Goal: Transaction & Acquisition: Download file/media

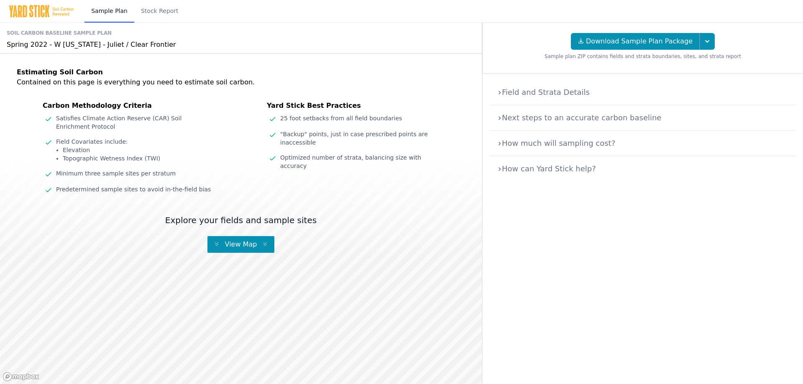
click at [533, 98] on details "Field and Strata Details Soil carbon stocks are estimated from measurements tak…" at bounding box center [642, 93] width 307 height 26
click at [533, 97] on summary "Field and Strata Details" at bounding box center [643, 93] width 294 height 12
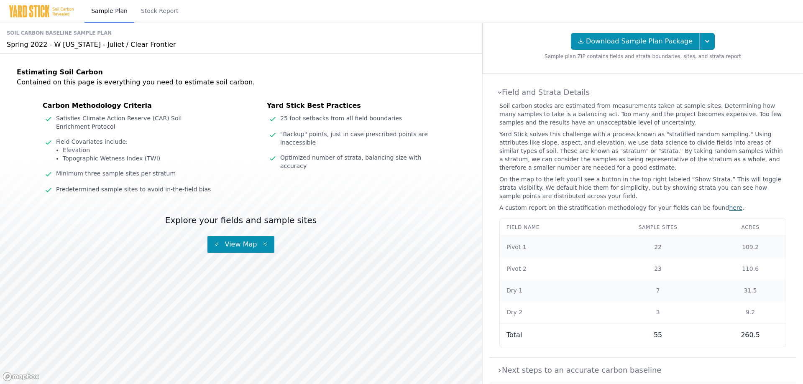
click at [502, 94] on summary "Field and Strata Details" at bounding box center [643, 93] width 294 height 12
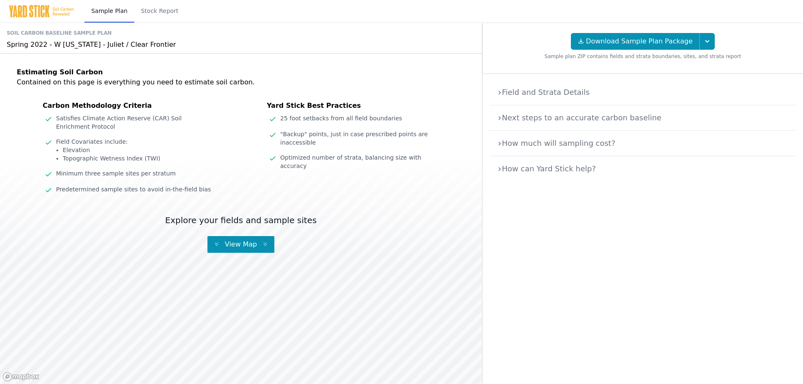
click at [520, 141] on summary "How much will sampling cost?" at bounding box center [643, 144] width 294 height 12
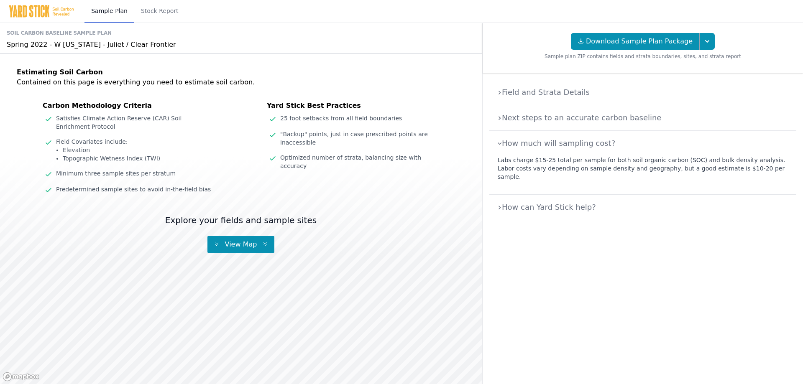
click at [520, 141] on summary "How much will sampling cost?" at bounding box center [643, 144] width 294 height 12
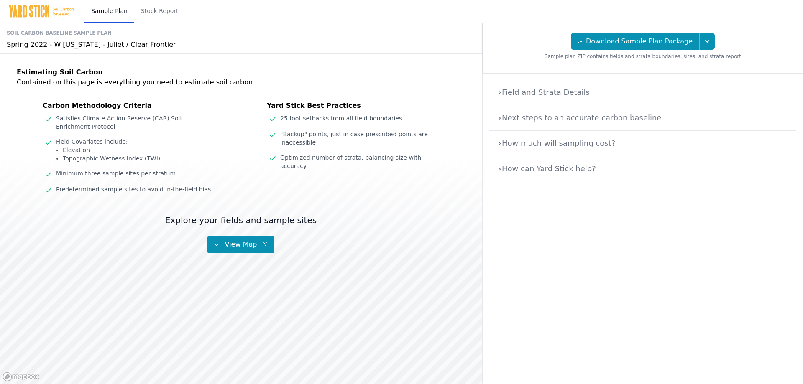
click at [525, 120] on summary "Next steps to an accurate carbon baseline" at bounding box center [643, 118] width 294 height 12
click at [524, 119] on summary "Next steps to an accurate carbon baseline" at bounding box center [643, 118] width 294 height 12
click at [523, 172] on summary "How can Yard Stick help?" at bounding box center [643, 169] width 294 height 12
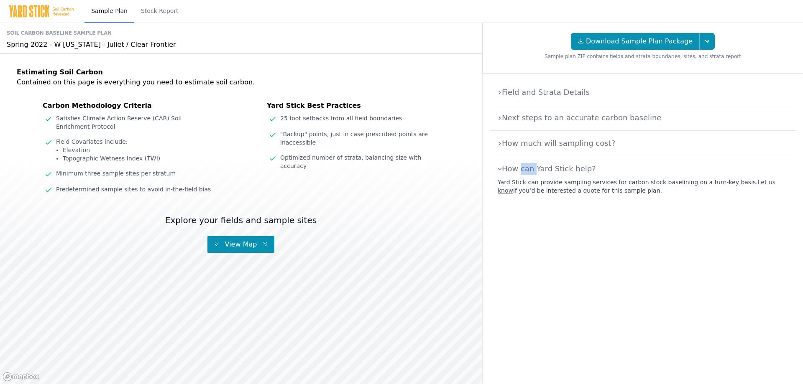
click at [523, 172] on summary "How can Yard Stick help?" at bounding box center [643, 169] width 294 height 12
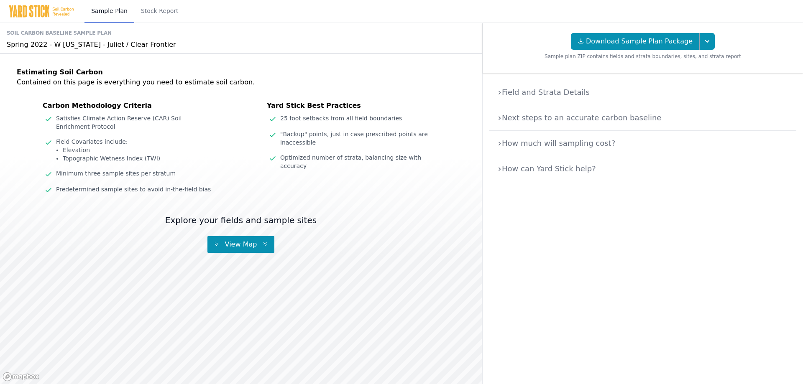
click at [64, 49] on div "Spring 2022 - W Nebraska - Juliet / Clear Frontier" at bounding box center [241, 45] width 469 height 10
click at [163, 21] on link "Stock Report" at bounding box center [159, 11] width 51 height 23
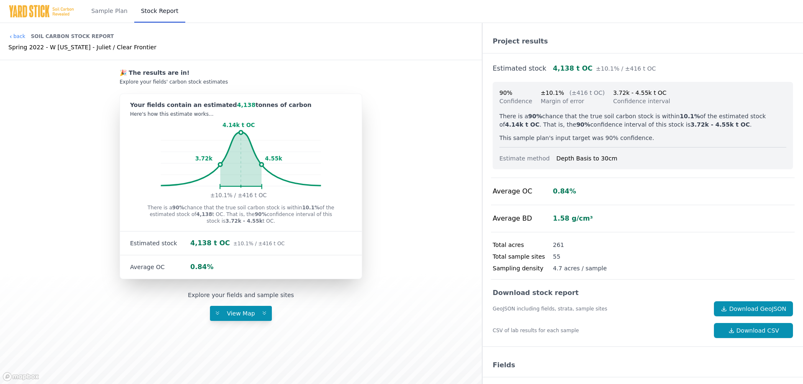
click at [226, 245] on div "4,138 t OC ±10.1% / ±416 t OC" at bounding box center [237, 243] width 95 height 10
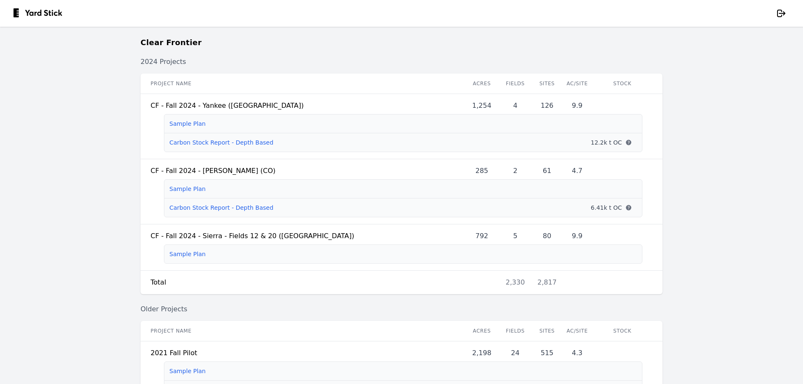
click at [43, 146] on main "Clear Frontier 2024 Projects Project name Acres Fields Sites Ac/Site Stock CF -…" at bounding box center [401, 206] width 803 height 358
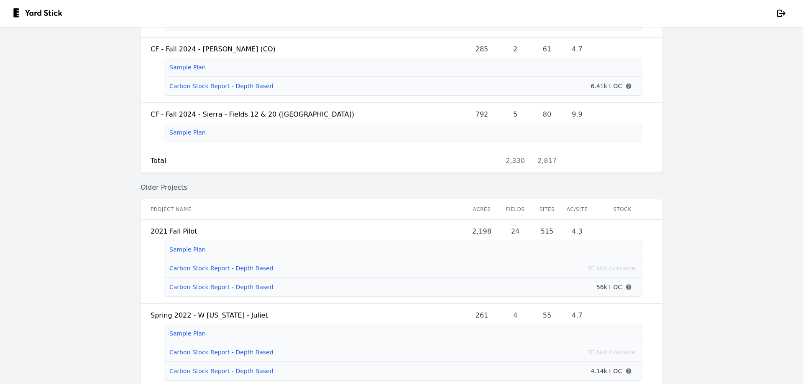
scroll to position [167, 0]
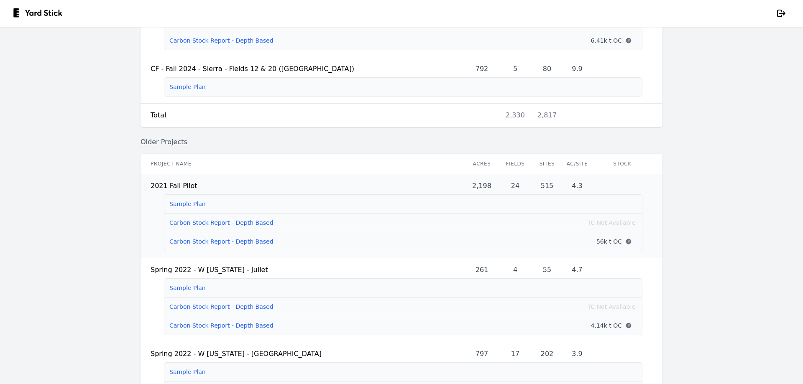
click at [200, 245] on link "Carbon Stock Report - Depth Based" at bounding box center [221, 241] width 104 height 7
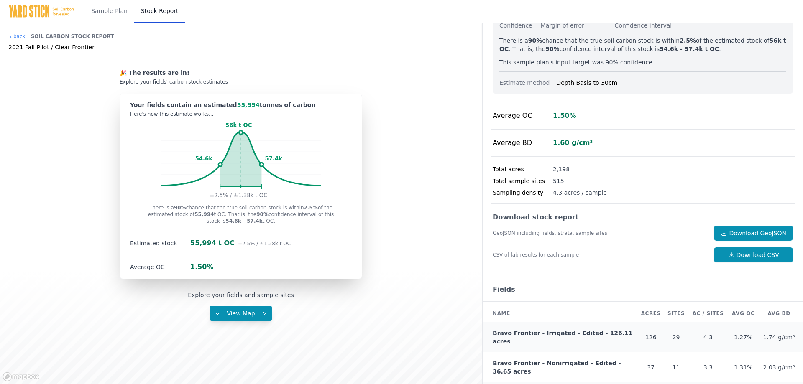
scroll to position [159, 0]
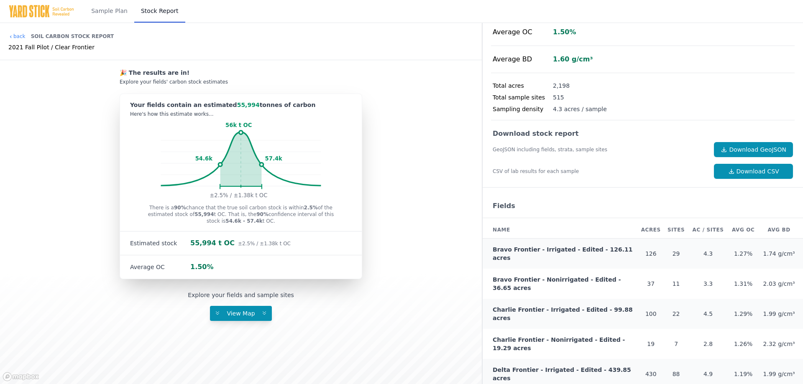
click at [602, 250] on link "Bravo Frontier - Irrigated - Edited - 126.11 acres" at bounding box center [563, 253] width 140 height 15
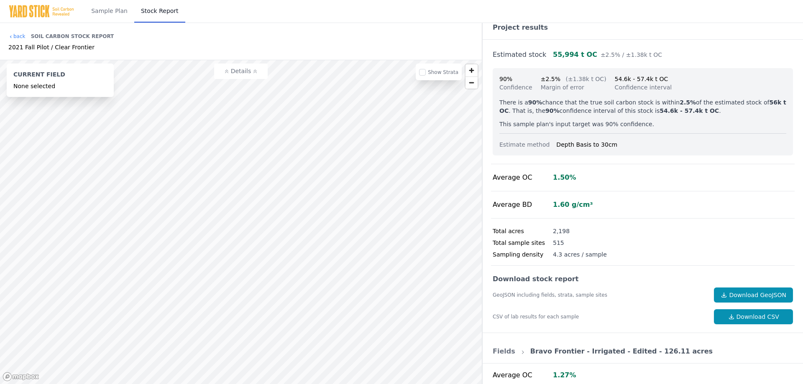
scroll to position [0, 0]
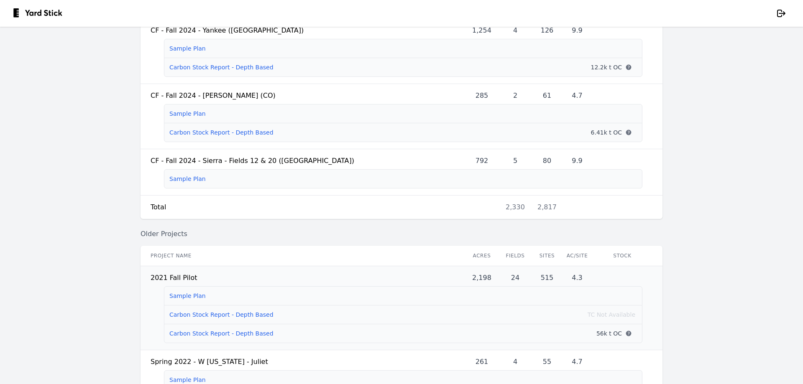
scroll to position [84, 0]
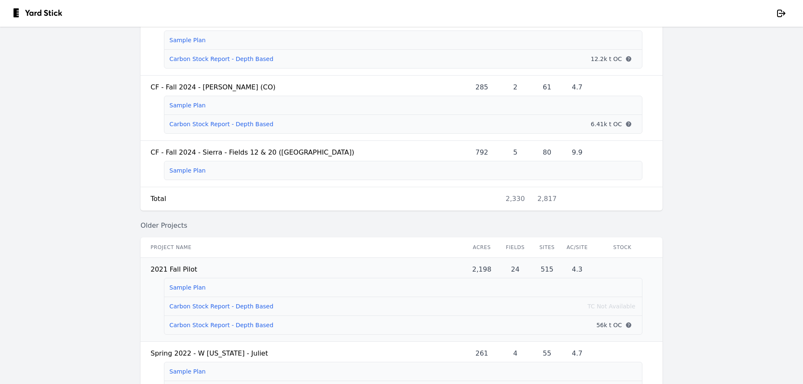
click at [184, 329] on link "Carbon Stock Report - Depth Based" at bounding box center [221, 325] width 104 height 7
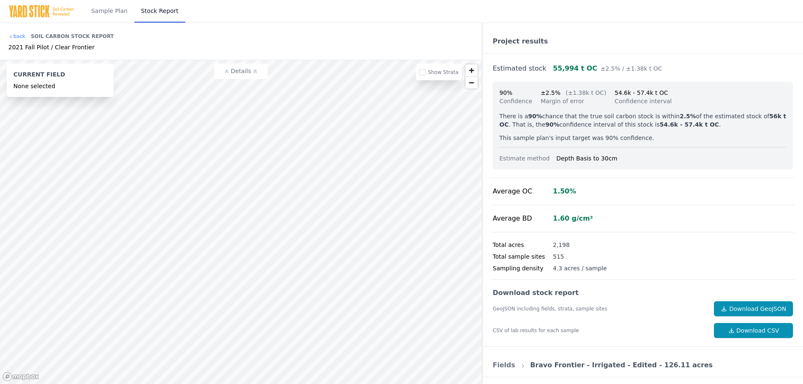
scroll to position [84, 0]
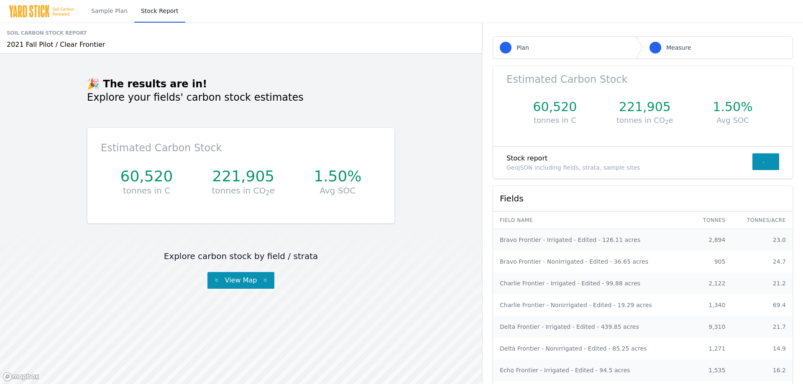
click at [533, 238] on link "Bravo Frontier - Irrigated - Edited - 126.11 acres" at bounding box center [570, 240] width 141 height 7
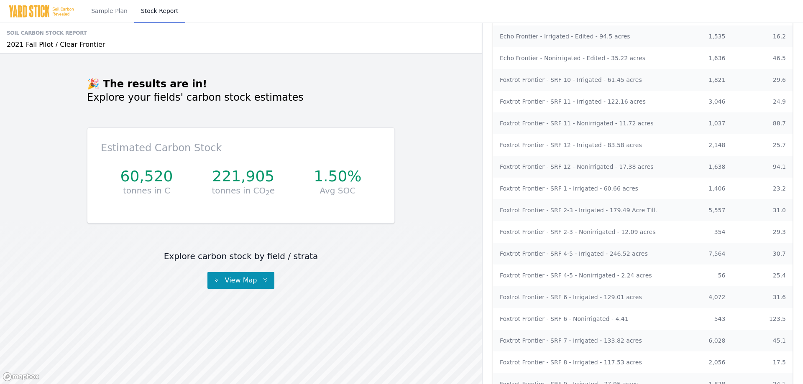
scroll to position [335, 0]
click at [563, 186] on link "Foxtrot Frontier - SRF 1 - Irrigated - 60.66 acres" at bounding box center [569, 188] width 138 height 7
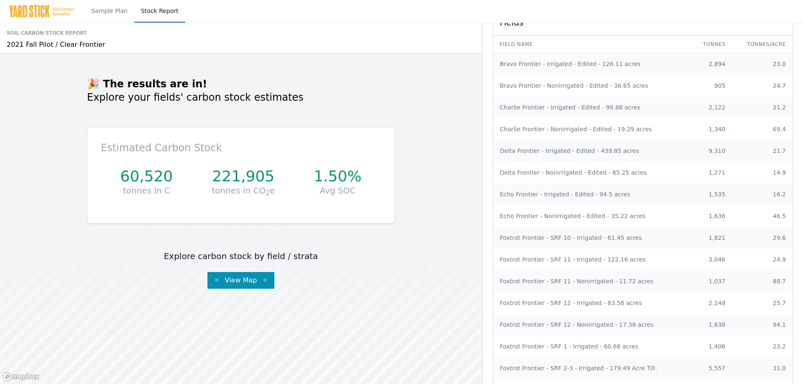
scroll to position [126, 0]
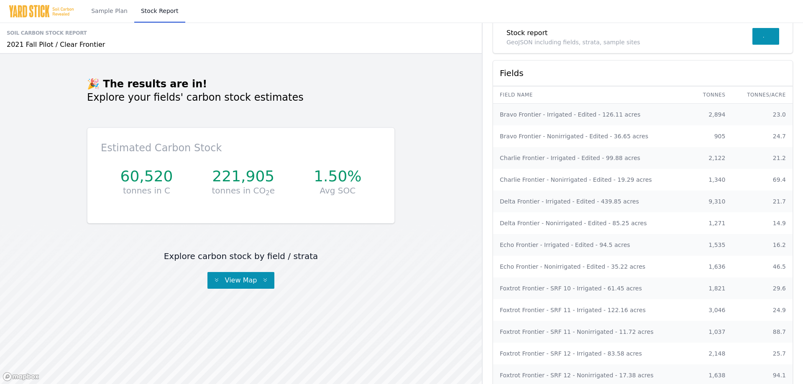
click at [232, 279] on span "View Map" at bounding box center [241, 281] width 39 height 8
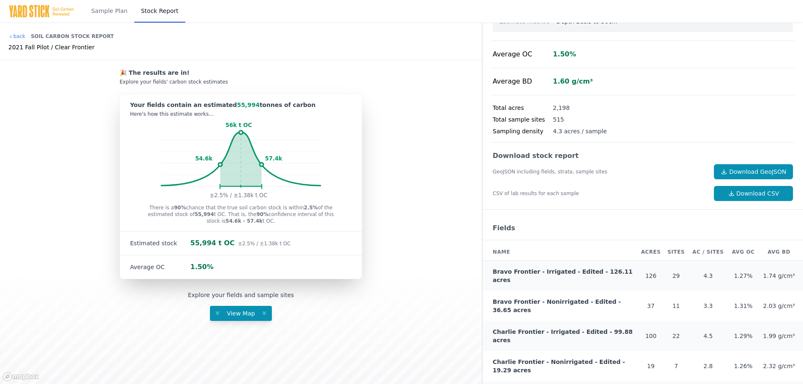
scroll to position [118, 0]
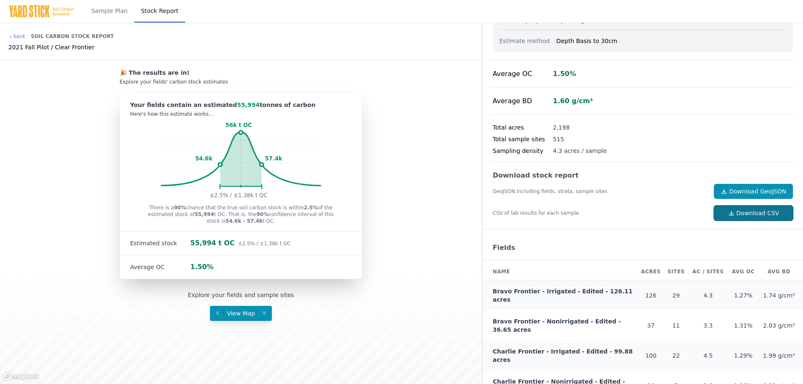
click at [715, 215] on link "Download CSV" at bounding box center [753, 213] width 79 height 15
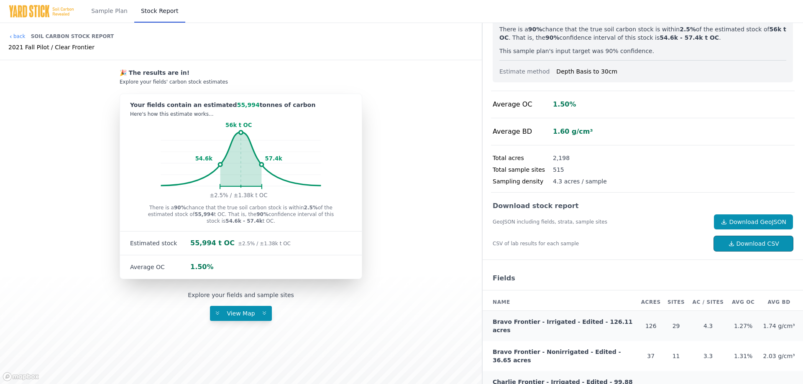
scroll to position [0, 0]
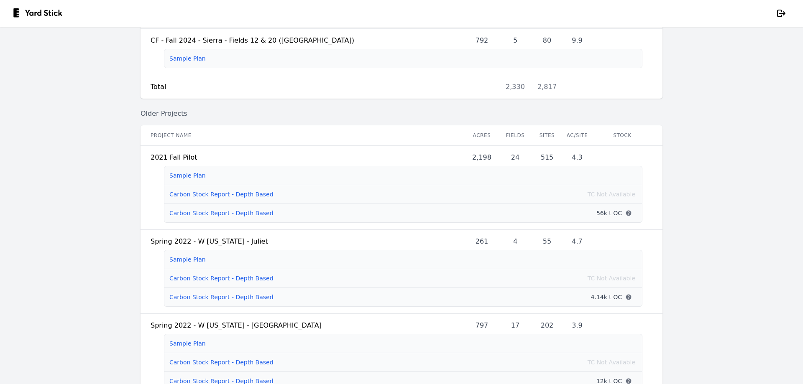
scroll to position [209, 0]
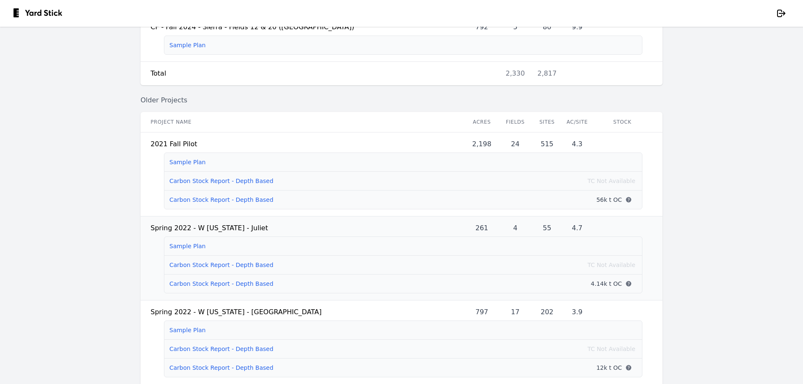
click at [196, 287] on link "Carbon Stock Report - Depth Based" at bounding box center [221, 284] width 104 height 7
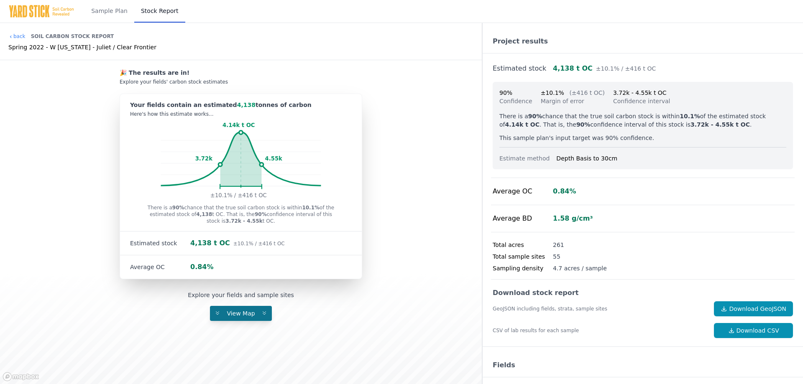
click at [237, 318] on button "View Map" at bounding box center [241, 313] width 62 height 15
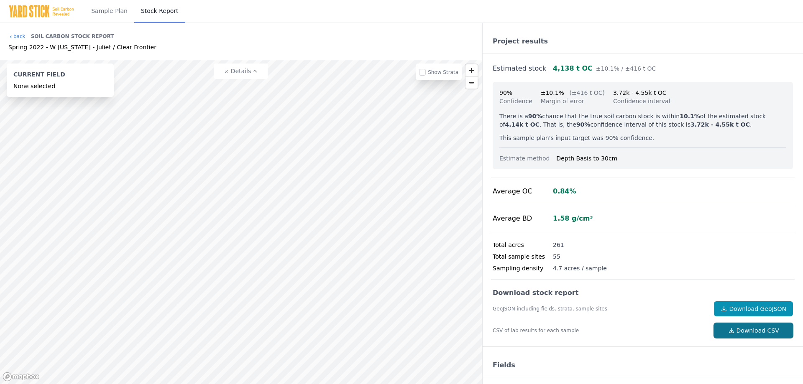
click at [722, 330] on link "Download CSV" at bounding box center [753, 330] width 79 height 15
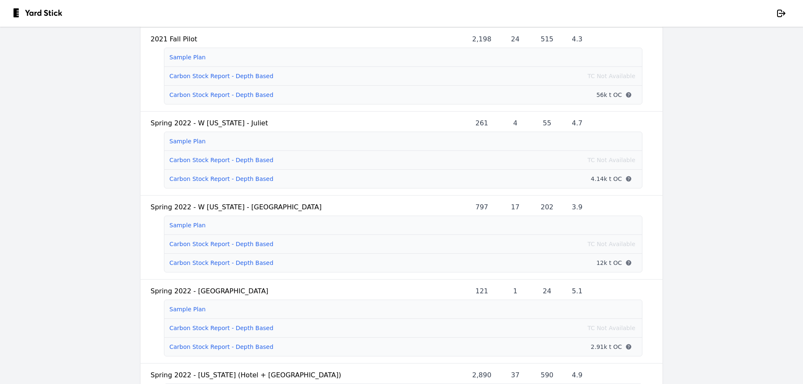
scroll to position [293, 0]
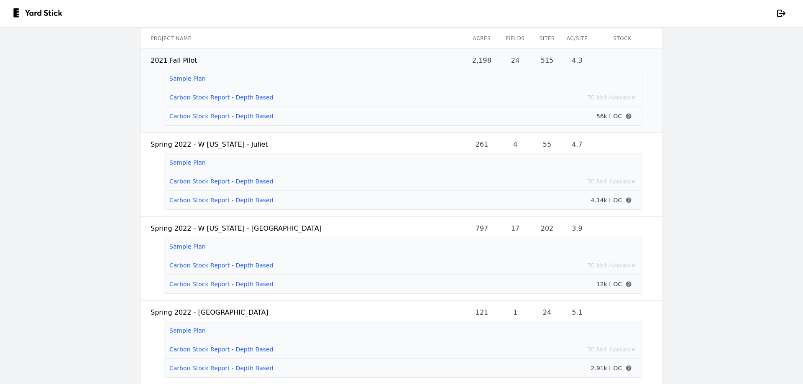
click at [181, 101] on link "Carbon Stock Report - Depth Based" at bounding box center [221, 97] width 104 height 7
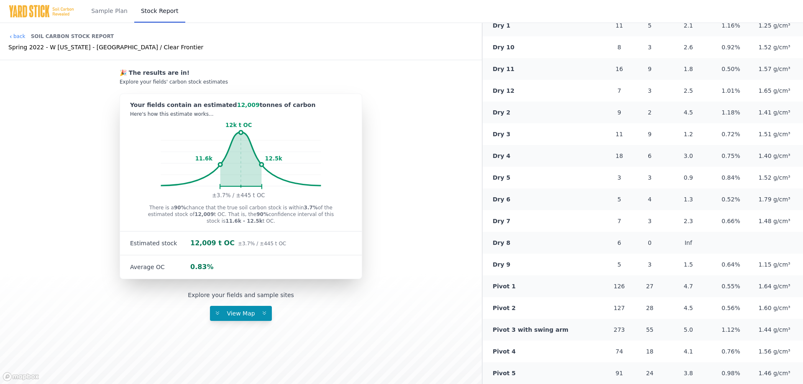
scroll to position [342, 0]
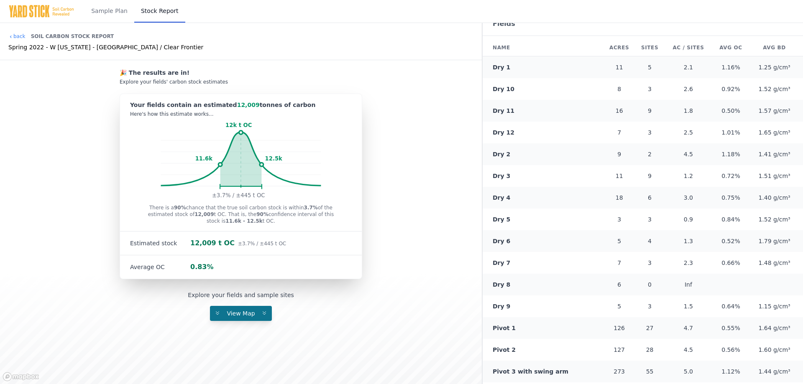
click at [228, 311] on span "View Map" at bounding box center [241, 313] width 38 height 7
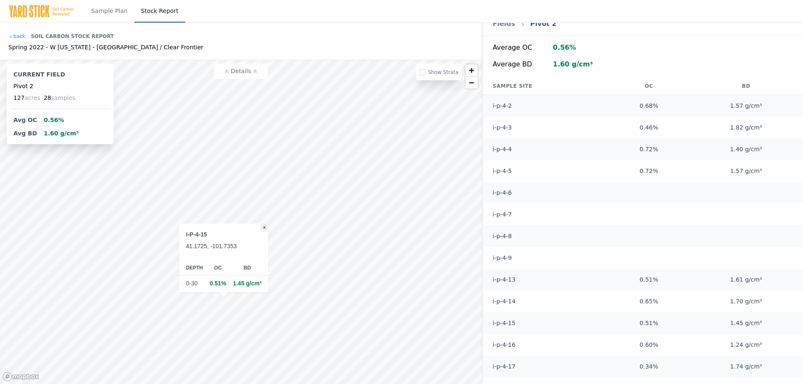
click at [266, 228] on button "×" at bounding box center [264, 228] width 8 height 8
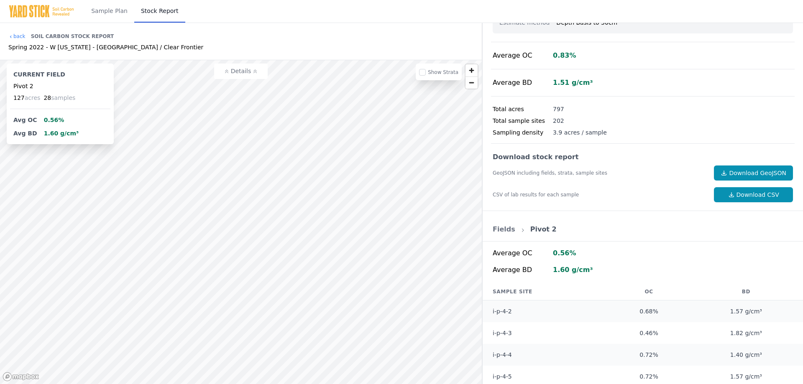
scroll to position [133, 0]
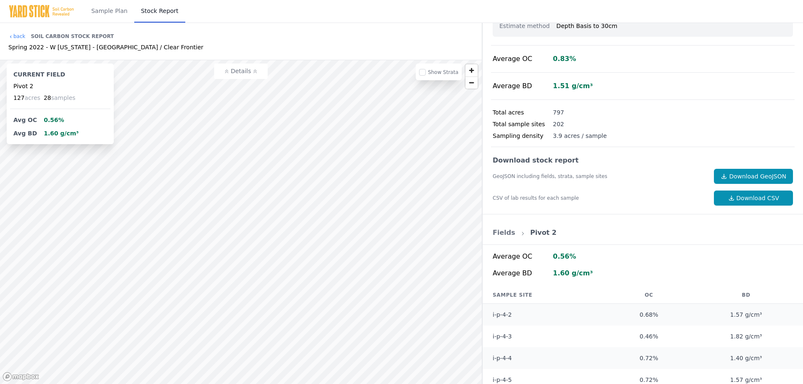
click at [238, 75] on button "Details" at bounding box center [241, 71] width 54 height 15
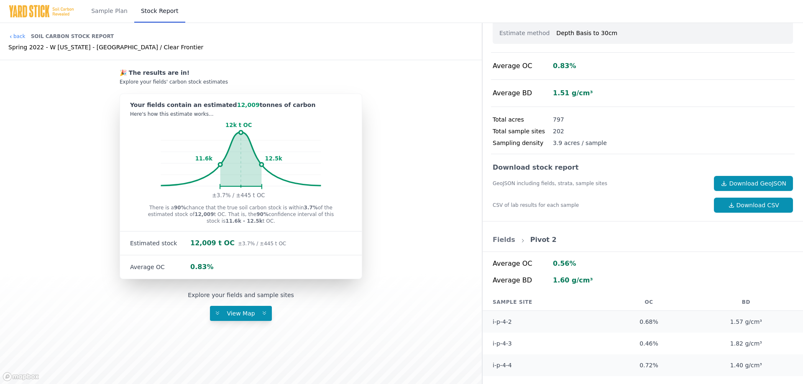
scroll to position [118, 0]
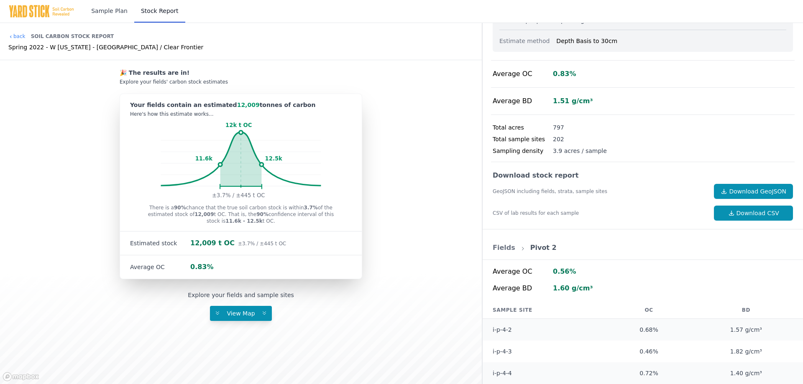
click at [106, 11] on link "Sample Plan" at bounding box center [110, 11] width 50 height 23
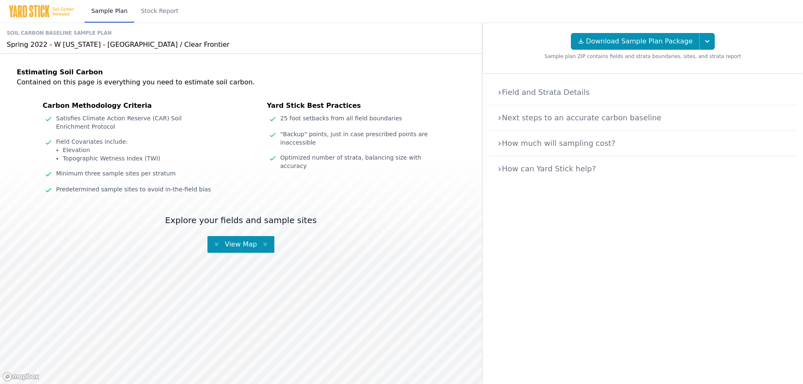
click at [149, 12] on link "Stock Report" at bounding box center [159, 11] width 51 height 23
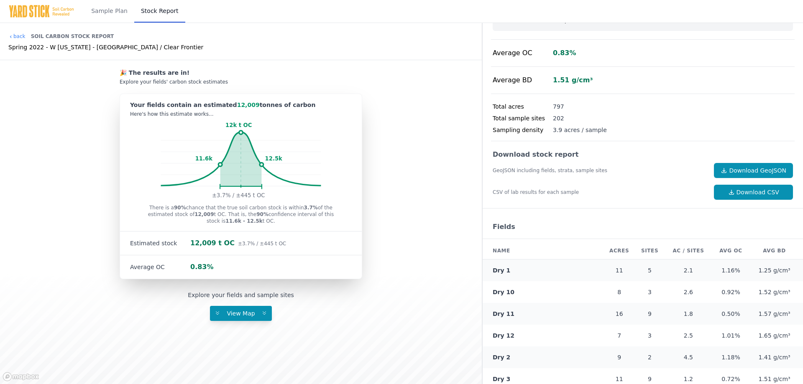
scroll to position [133, 0]
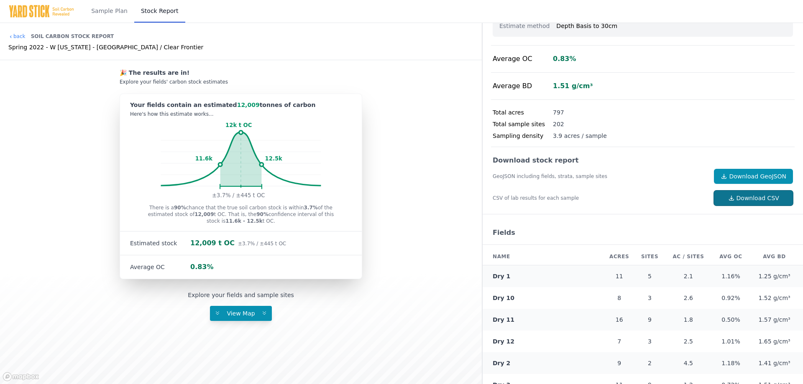
click at [761, 194] on link "Download CSV" at bounding box center [753, 198] width 79 height 15
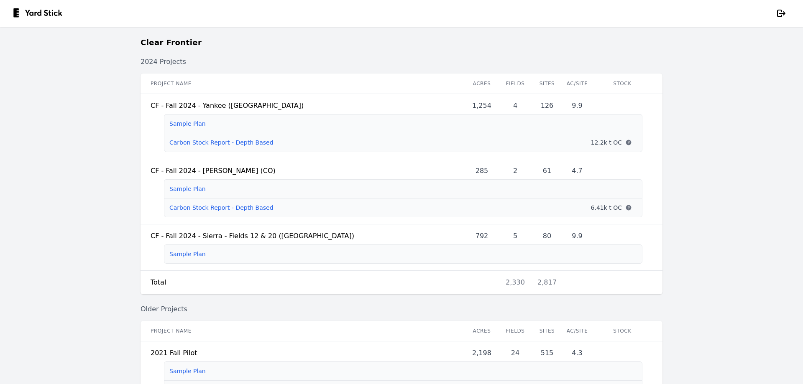
click at [44, 169] on main "Clear Frontier 2024 Projects Project name Acres Fields Sites Ac/Site Stock CF -…" at bounding box center [401, 206] width 803 height 358
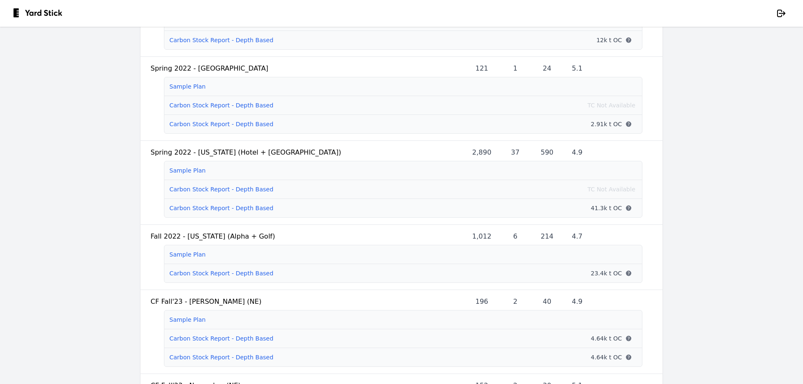
scroll to position [544, 0]
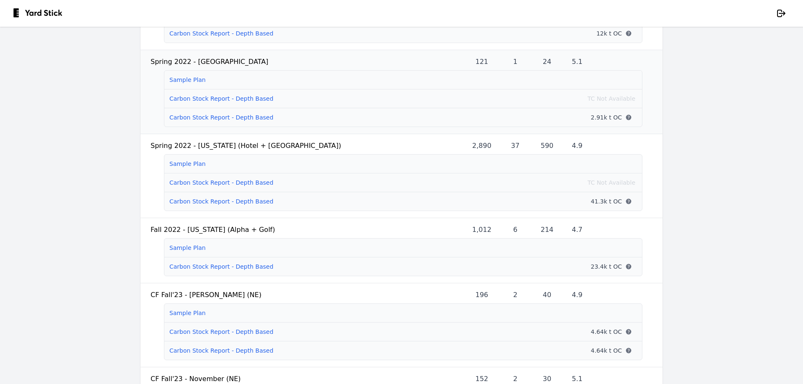
click at [202, 121] on link "Carbon Stock Report - Depth Based" at bounding box center [221, 117] width 104 height 7
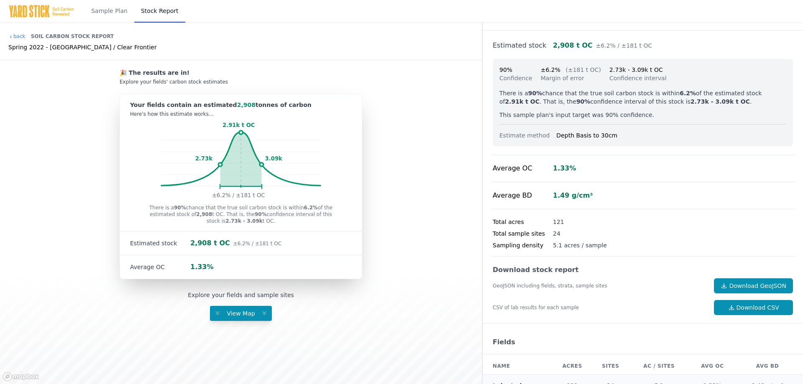
scroll to position [36, 0]
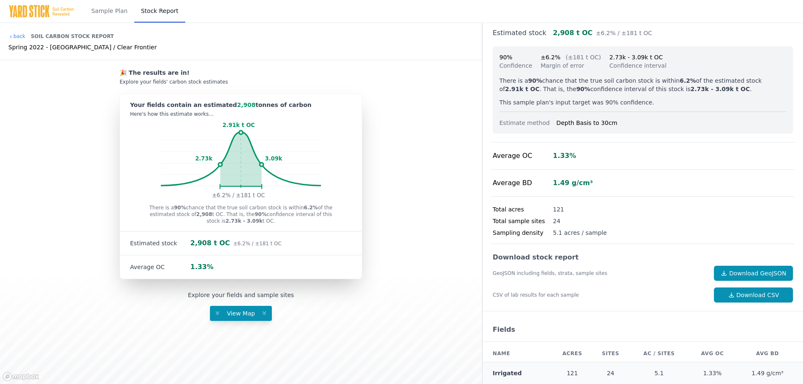
click at [634, 236] on div "Sampling density 5.1 acres / sample" at bounding box center [643, 235] width 304 height 17
click at [653, 200] on div "Project results Estimated stock 2,908 t OC ±6.2% / ±181 t OC 90% Confidence ±6.…" at bounding box center [643, 185] width 320 height 397
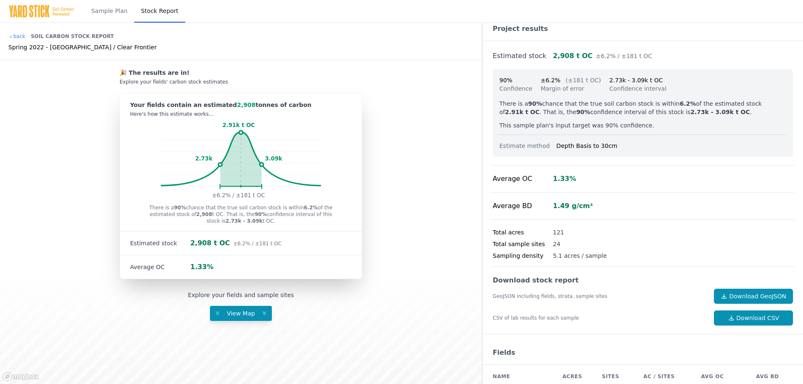
scroll to position [0, 0]
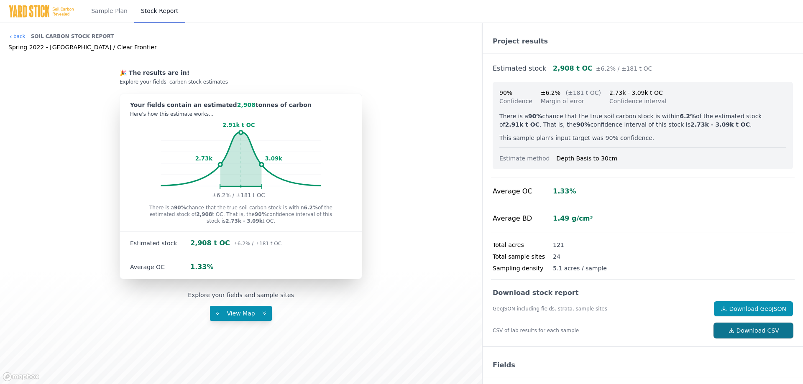
click at [730, 335] on link "Download CSV" at bounding box center [753, 330] width 79 height 15
click at [620, 304] on div "GeoJSON including fields, strata, sample sites Download GeoJSON CSV of lab resu…" at bounding box center [643, 320] width 300 height 37
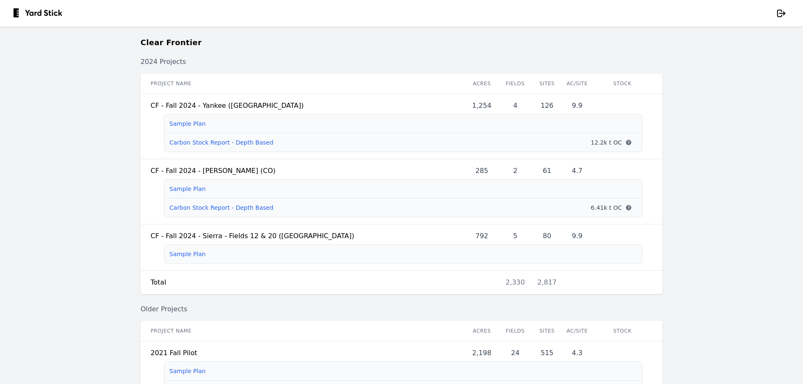
click at [53, 172] on main "Clear Frontier 2024 Projects Project name Acres Fields Sites Ac/Site Stock CF -…" at bounding box center [401, 206] width 803 height 358
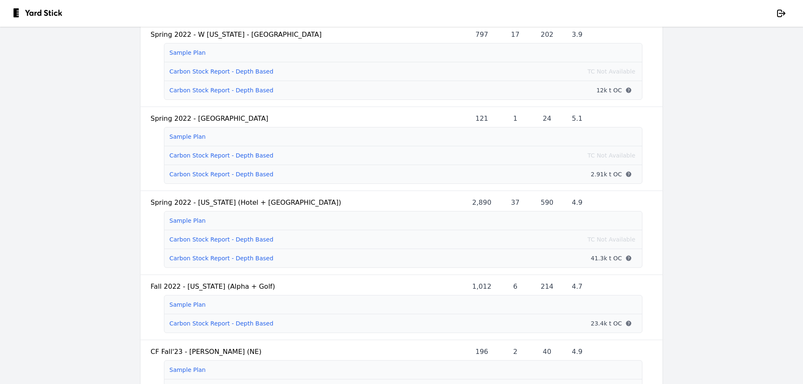
scroll to position [502, 0]
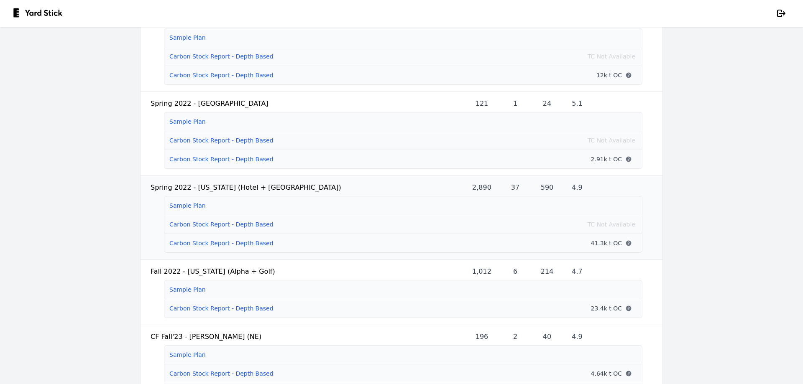
click at [177, 247] on link "Carbon Stock Report - Depth Based" at bounding box center [221, 243] width 104 height 7
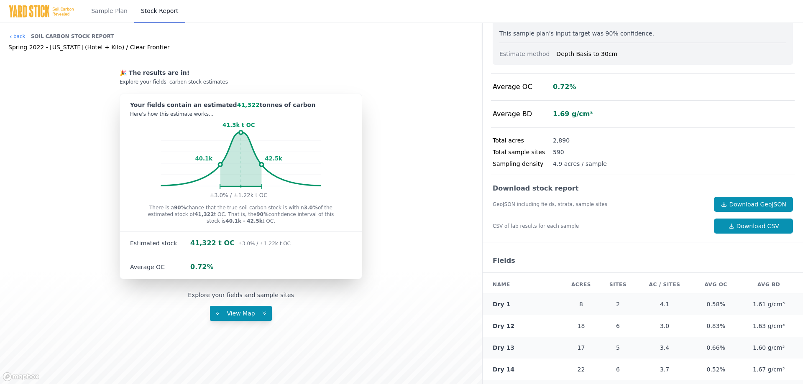
scroll to position [24, 0]
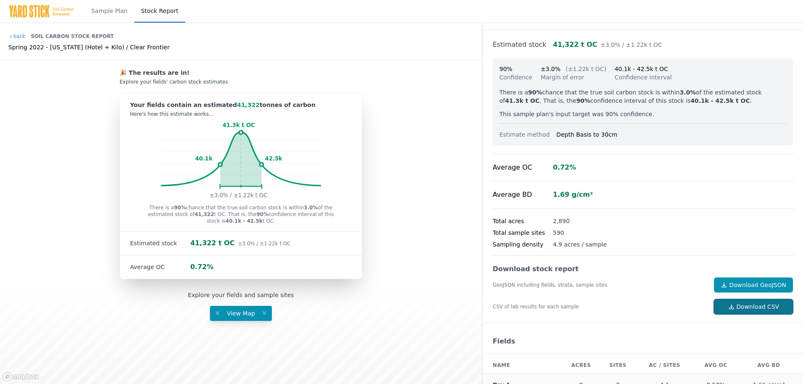
click at [738, 302] on link "Download CSV" at bounding box center [753, 307] width 79 height 15
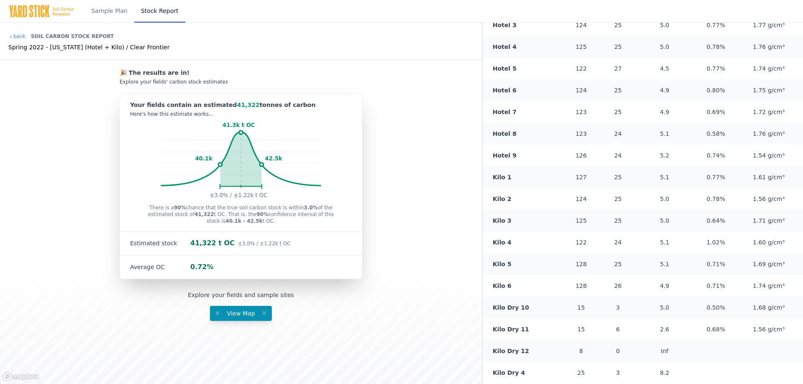
scroll to position [819, 0]
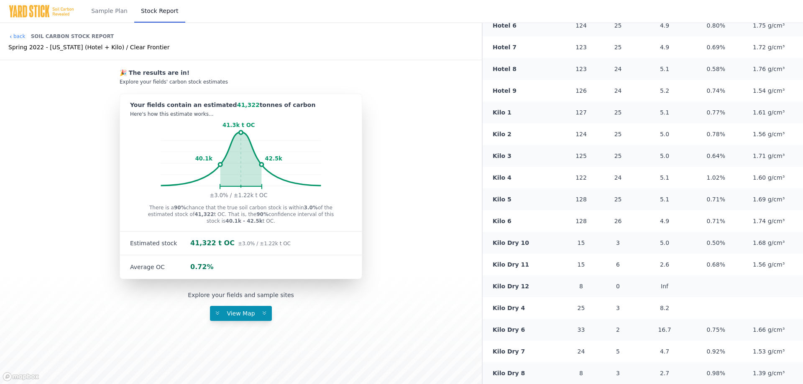
click at [616, 3] on div "Sample Plan Stock Report" at bounding box center [401, 11] width 803 height 23
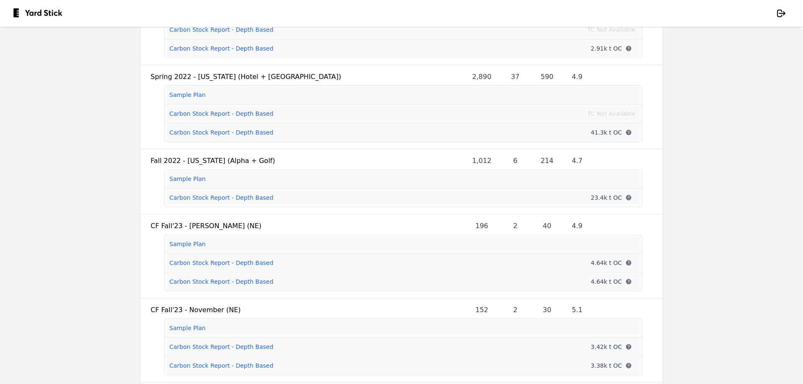
scroll to position [628, 0]
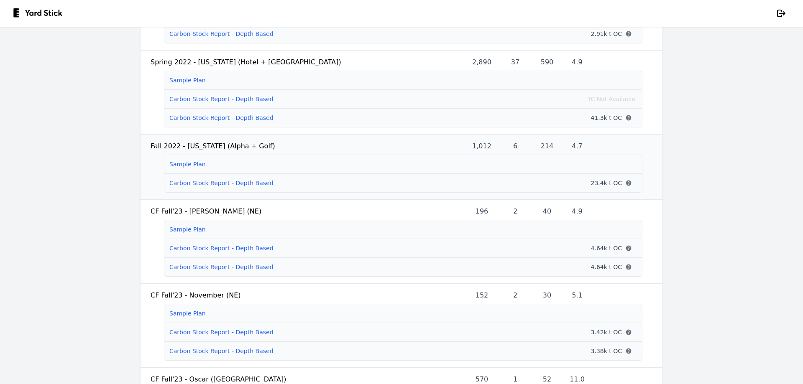
click at [198, 187] on link "Carbon Stock Report - Depth Based" at bounding box center [221, 183] width 104 height 7
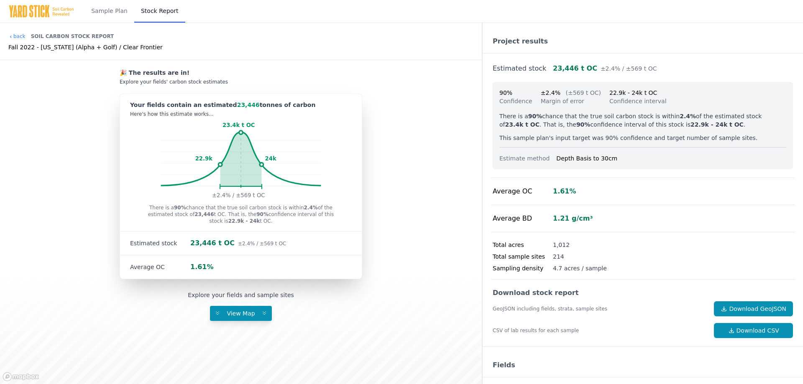
scroll to position [144, 0]
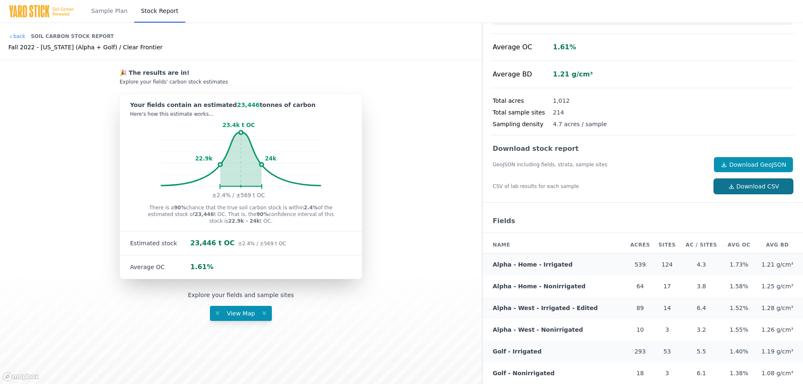
click at [728, 192] on link "Download CSV" at bounding box center [753, 186] width 79 height 15
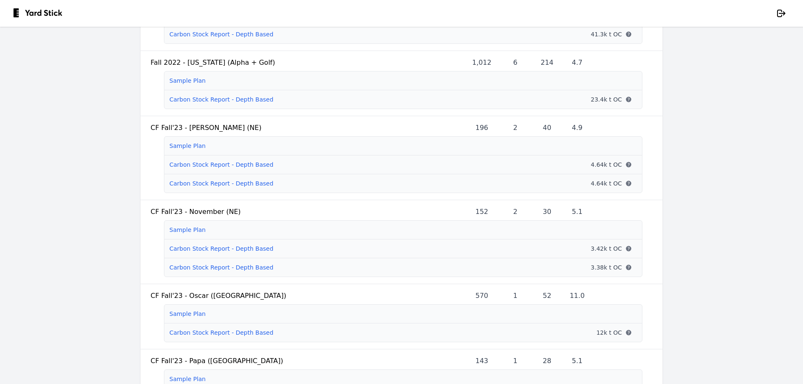
scroll to position [669, 0]
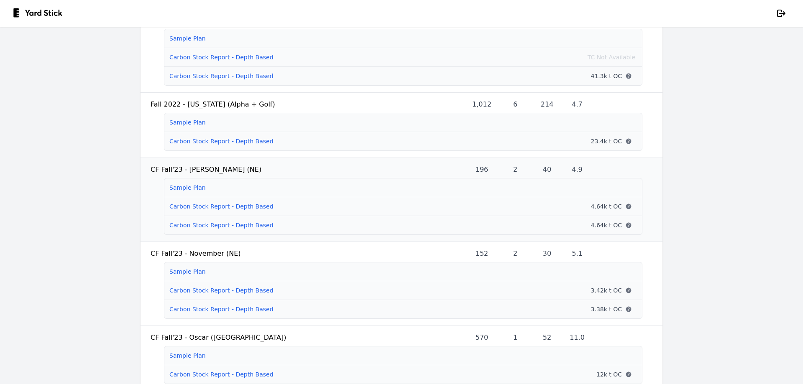
click at [185, 229] on link "Carbon Stock Report - Depth Based" at bounding box center [221, 225] width 104 height 7
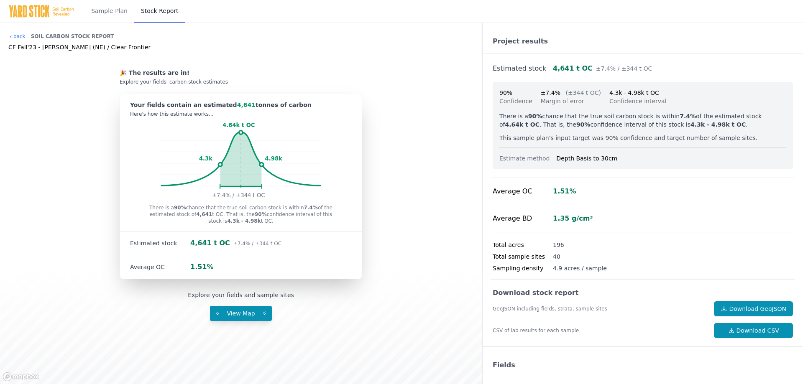
scroll to position [57, 0]
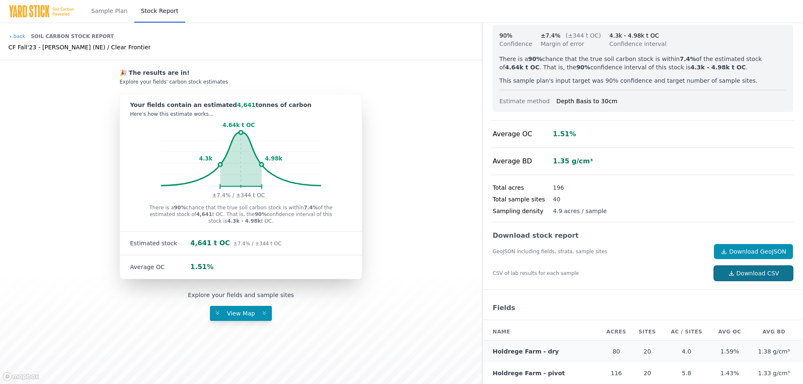
click at [723, 279] on link "Download CSV" at bounding box center [753, 273] width 79 height 15
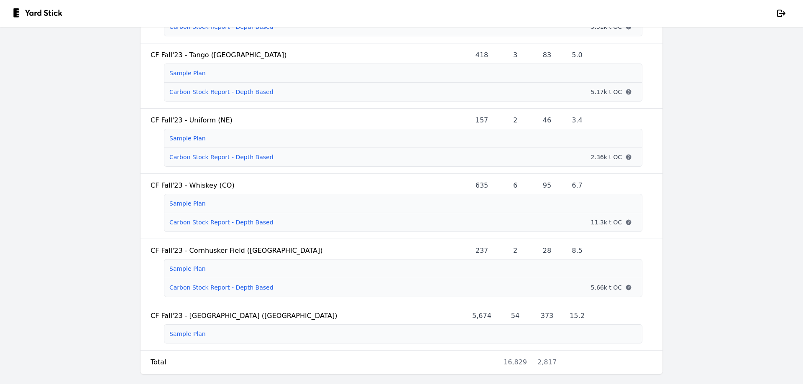
scroll to position [1226, 0]
click at [59, 256] on main "Clear Frontier 2024 Projects Project name Acres Fields Sites Ac/Site Stock CF -…" at bounding box center [401, 206] width 803 height 358
click at [176, 332] on div "Sample Plan" at bounding box center [187, 334] width 36 height 8
click at [177, 331] on link "Sample Plan" at bounding box center [187, 334] width 36 height 7
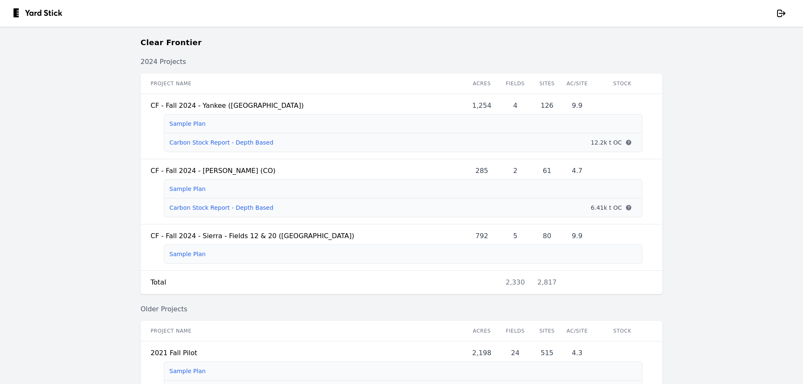
click at [59, 169] on main "Clear Frontier 2024 Projects Project name Acres Fields Sites Ac/Site Stock CF -…" at bounding box center [401, 206] width 803 height 358
click at [197, 138] on li "Carbon Stock Report - Depth Based Open stock information 12.2k t OC Estimated s…" at bounding box center [403, 142] width 478 height 19
click at [194, 141] on link "Carbon Stock Report - Depth Based" at bounding box center [221, 142] width 104 height 7
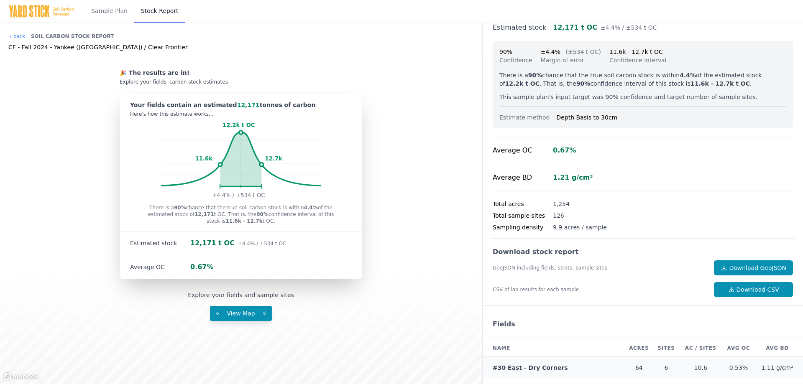
scroll to position [101, 0]
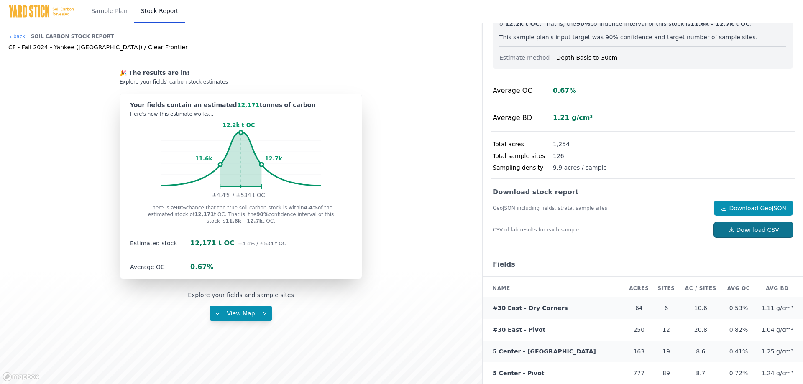
click at [766, 232] on link "Download CSV" at bounding box center [753, 230] width 79 height 15
click at [623, 107] on div "Average BD 1.21 g/cm³" at bounding box center [643, 118] width 304 height 27
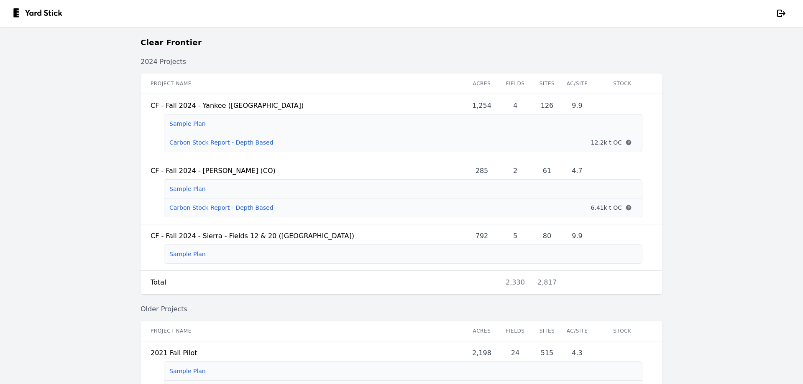
click at [63, 244] on main "Clear Frontier 2024 Projects Project name Acres Fields Sites Ac/Site Stock CF -…" at bounding box center [401, 206] width 803 height 358
click at [200, 208] on link "Carbon Stock Report - Depth Based" at bounding box center [221, 208] width 104 height 7
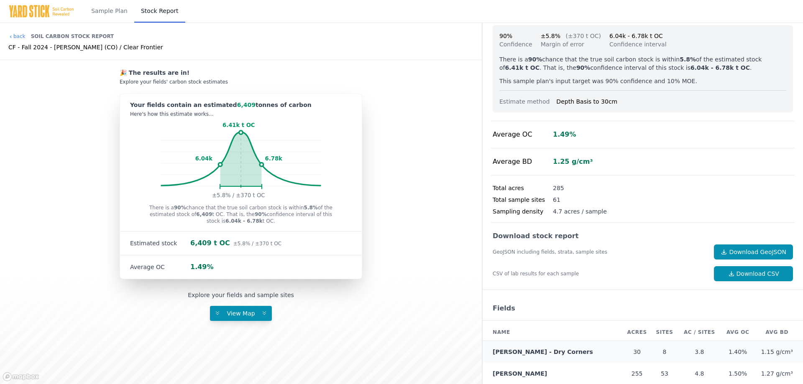
scroll to position [57, 0]
click at [739, 279] on link "Download CSV" at bounding box center [753, 273] width 79 height 15
click at [610, 157] on div "Average BD 1.25 g/cm³" at bounding box center [643, 161] width 304 height 27
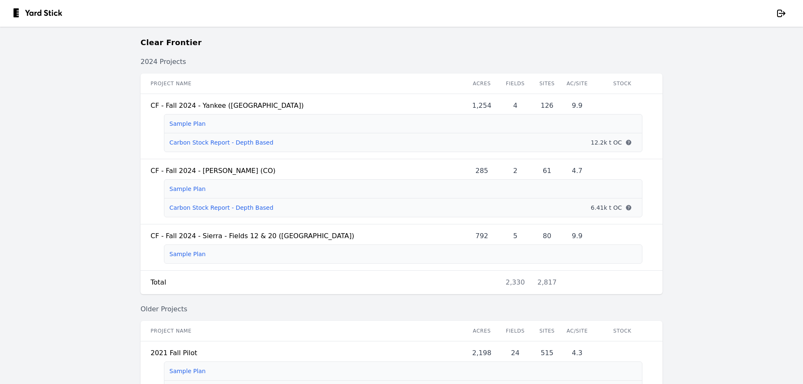
click at [52, 121] on main "Clear Frontier 2024 Projects Project name Acres Fields Sites Ac/Site Stock CF -…" at bounding box center [401, 206] width 803 height 358
click at [339, 56] on div "Clear Frontier" at bounding box center [402, 47] width 522 height 20
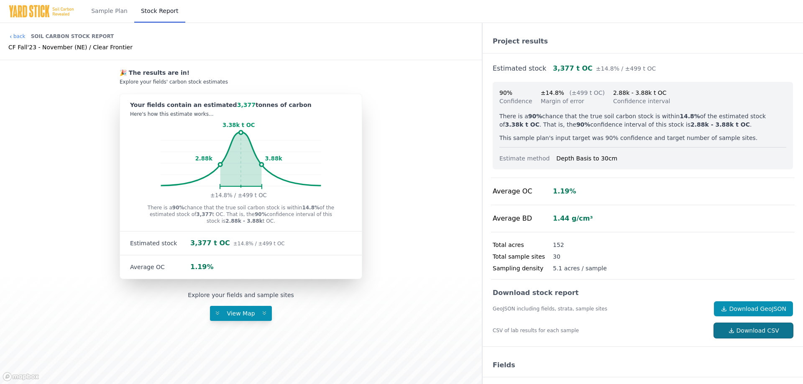
click at [728, 329] on icon at bounding box center [731, 331] width 7 height 7
click at [718, 328] on link "Download CSV" at bounding box center [753, 330] width 79 height 15
click at [726, 335] on link "Download CSV" at bounding box center [753, 330] width 79 height 15
click at [740, 336] on link "Download CSV" at bounding box center [753, 330] width 79 height 15
click at [734, 334] on link "Download CSV" at bounding box center [753, 330] width 79 height 15
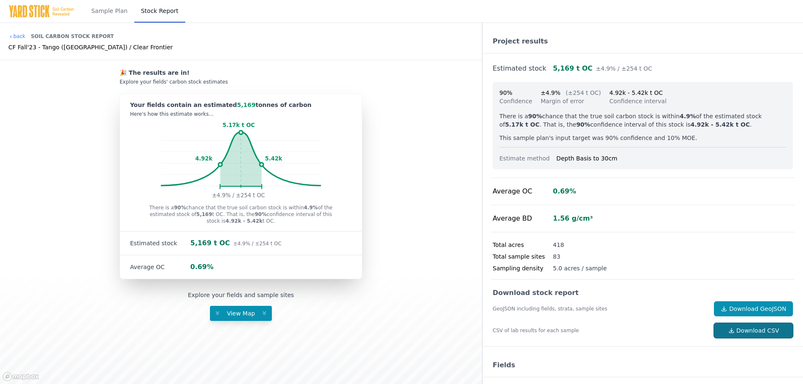
click at [723, 334] on link "Download CSV" at bounding box center [753, 330] width 79 height 15
click at [737, 325] on link "Download CSV" at bounding box center [753, 330] width 79 height 15
click at [724, 326] on link "Download CSV" at bounding box center [753, 330] width 79 height 15
click at [717, 329] on link "Download CSV" at bounding box center [753, 330] width 79 height 15
click at [638, 254] on div "Total sample sites 28" at bounding box center [643, 257] width 304 height 12
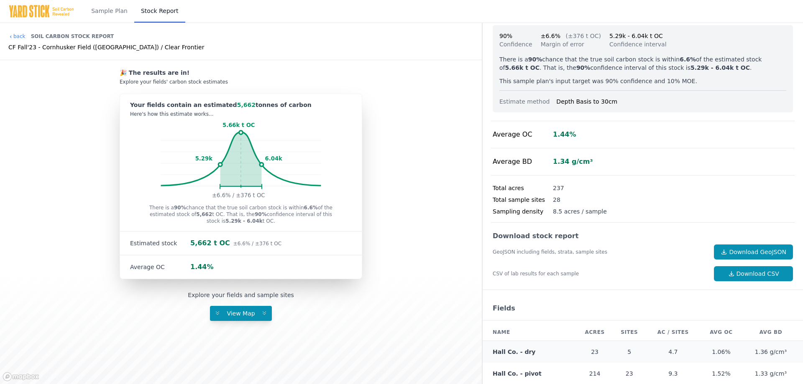
scroll to position [57, 0]
click at [633, 199] on div "Total sample sites 28" at bounding box center [643, 200] width 304 height 12
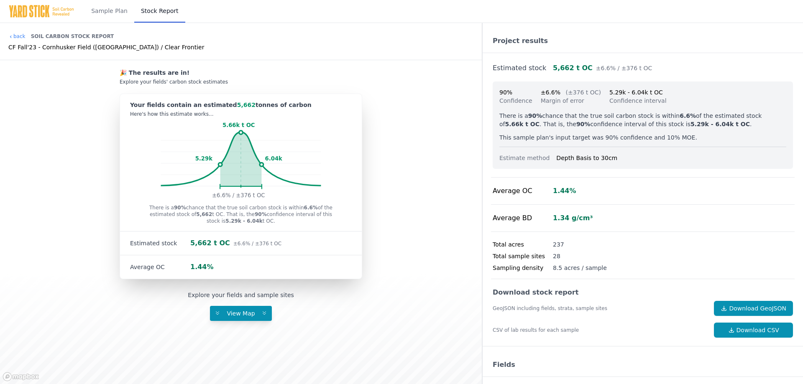
scroll to position [0, 0]
